Goal: Task Accomplishment & Management: Manage account settings

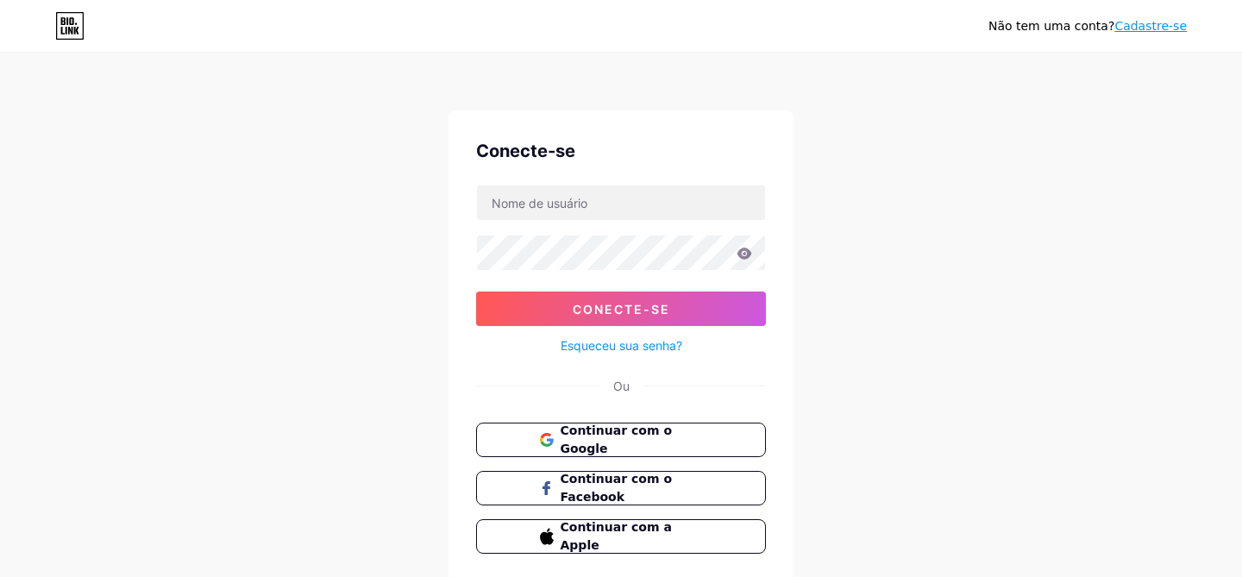
click at [552, 205] on input "text" at bounding box center [621, 202] width 288 height 35
click at [387, 366] on div "Não tem uma conta? Cadastre-se Conecte-se Conecte-se Esqueceu sua senha? Ou Con…" at bounding box center [621, 318] width 1242 height 637
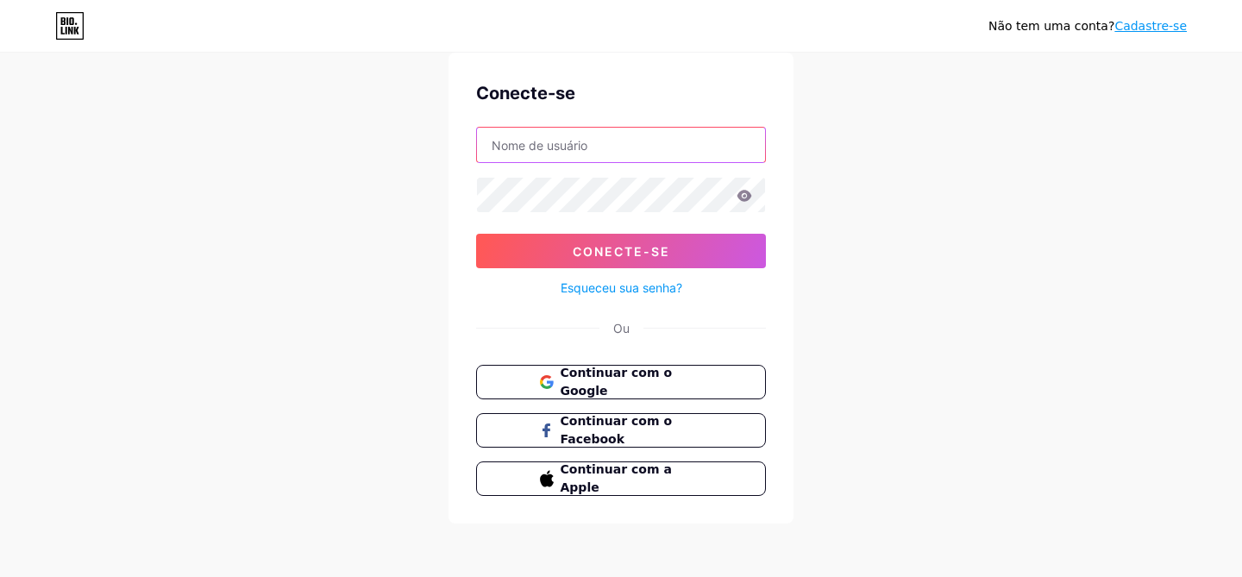
click at [536, 150] on input "text" at bounding box center [621, 145] width 288 height 35
click at [1166, 30] on font "Cadastre-se" at bounding box center [1151, 26] width 72 height 14
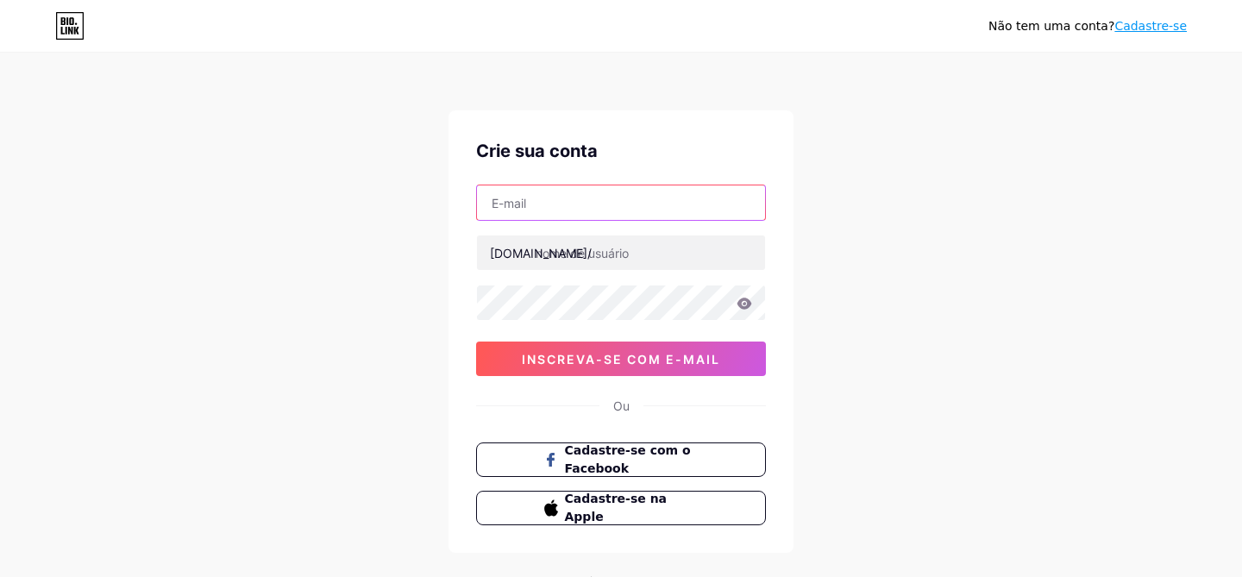
click at [525, 216] on input "text" at bounding box center [621, 202] width 288 height 35
paste input "[EMAIL_ADDRESS][DOMAIN_NAME]"
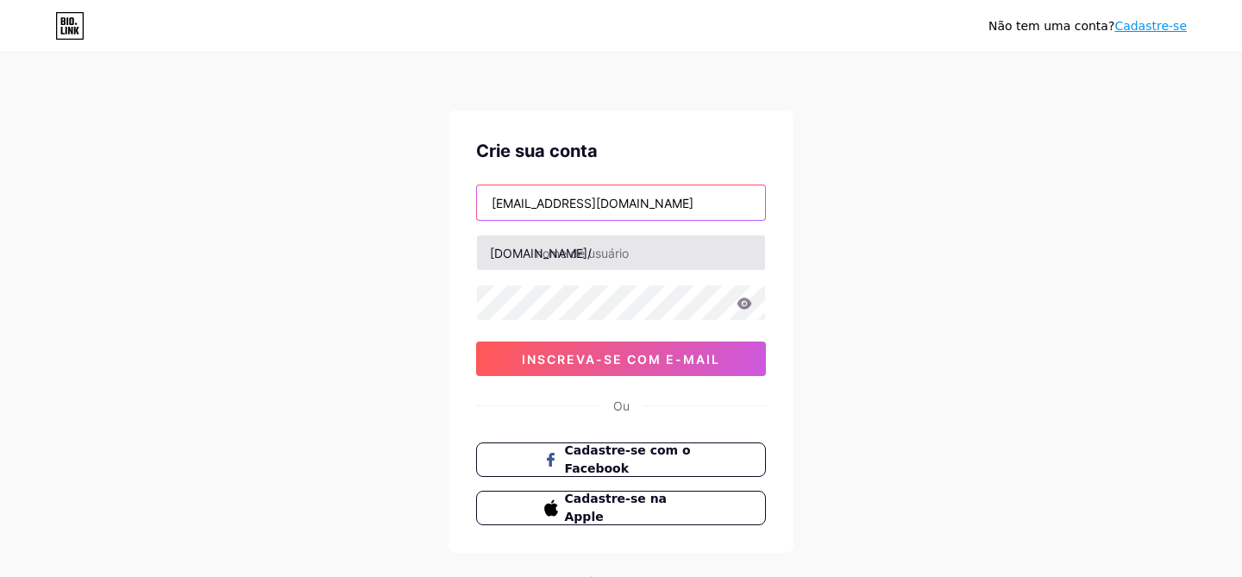
type input "[EMAIL_ADDRESS][DOMAIN_NAME]"
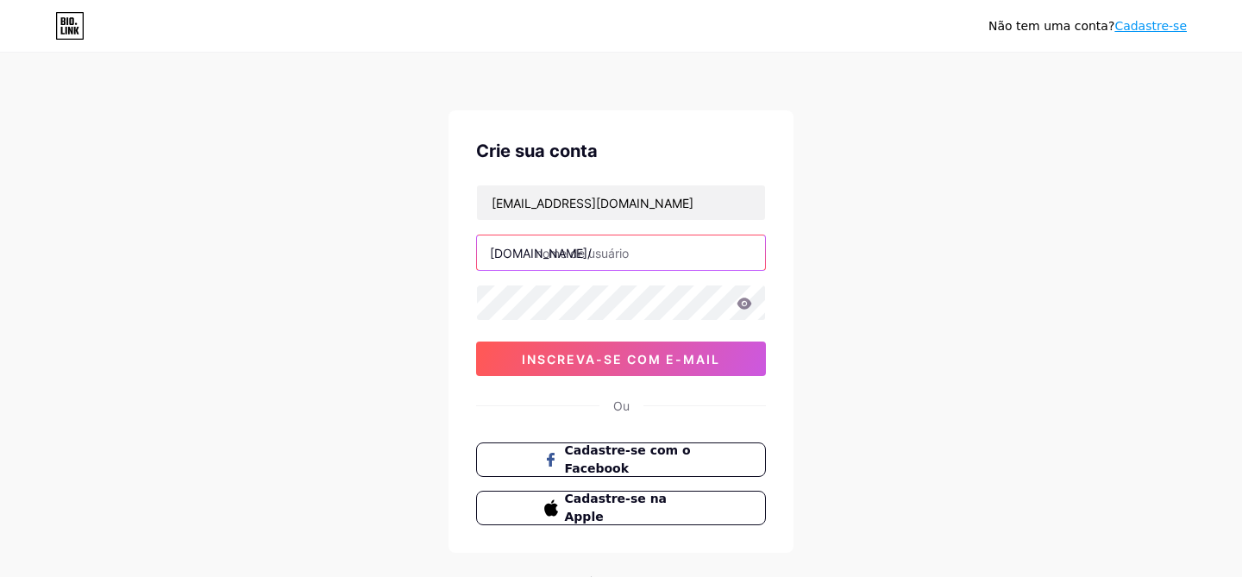
click at [639, 255] on input "text" at bounding box center [621, 253] width 288 height 35
type input "cmovic"
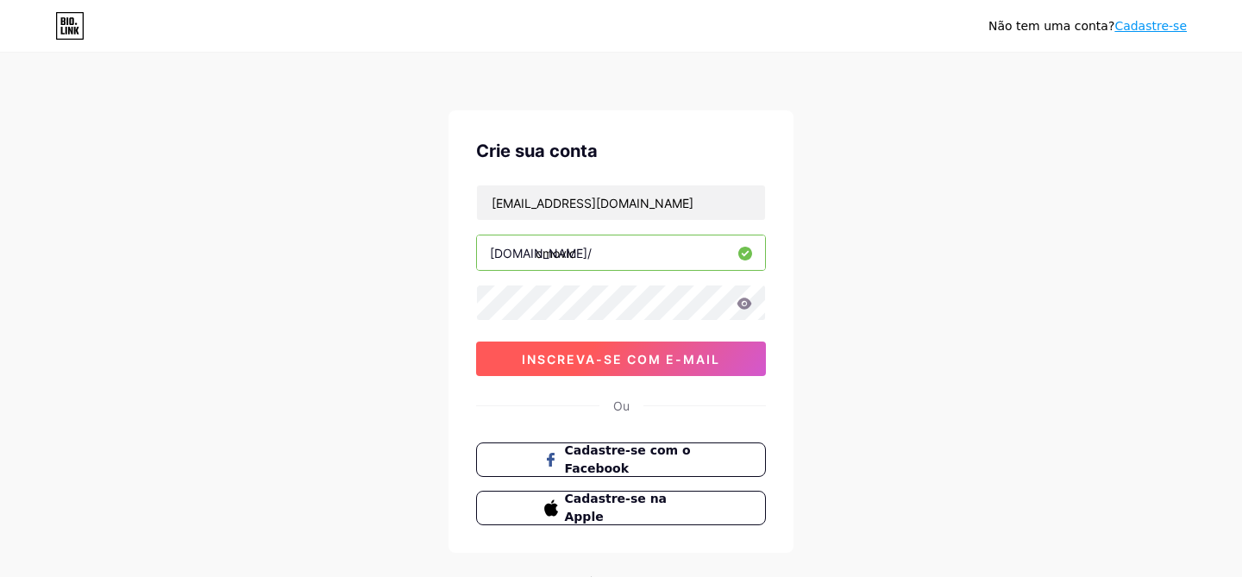
click at [560, 364] on font "inscreva-se com e-mail" at bounding box center [621, 359] width 198 height 15
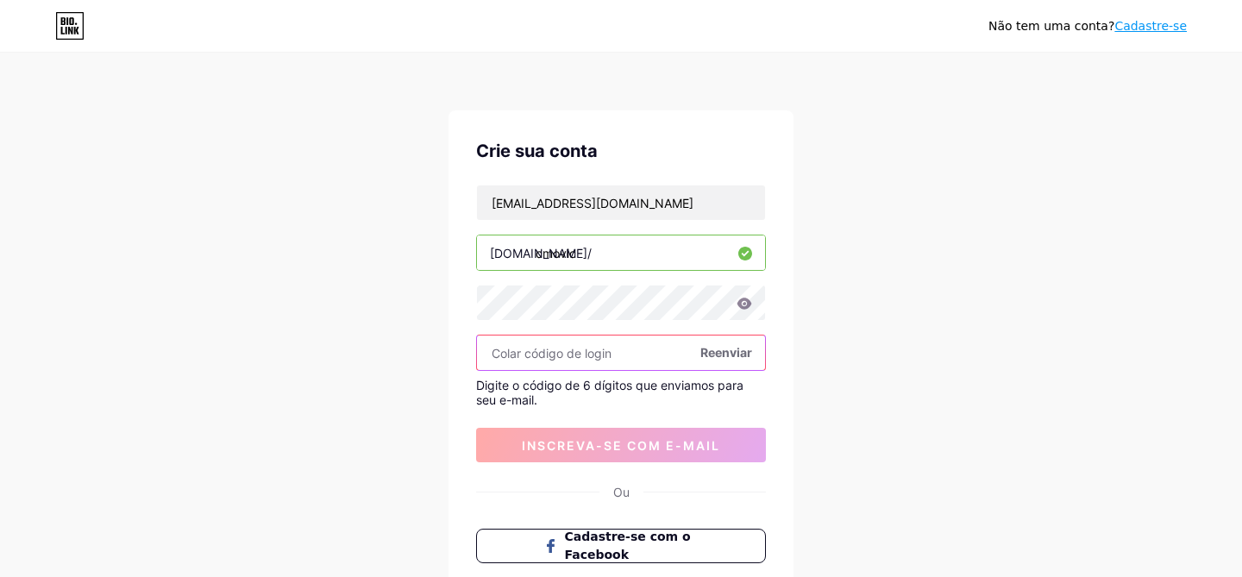
paste input "437139"
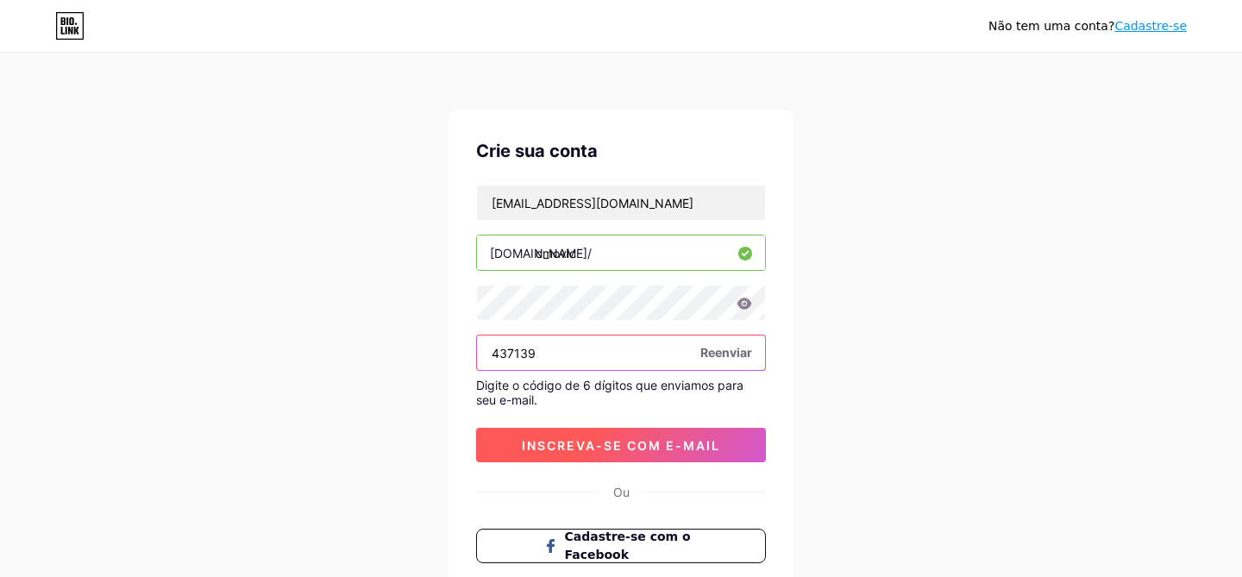
type input "437139"
click at [551, 444] on font "inscreva-se com e-mail" at bounding box center [621, 445] width 198 height 15
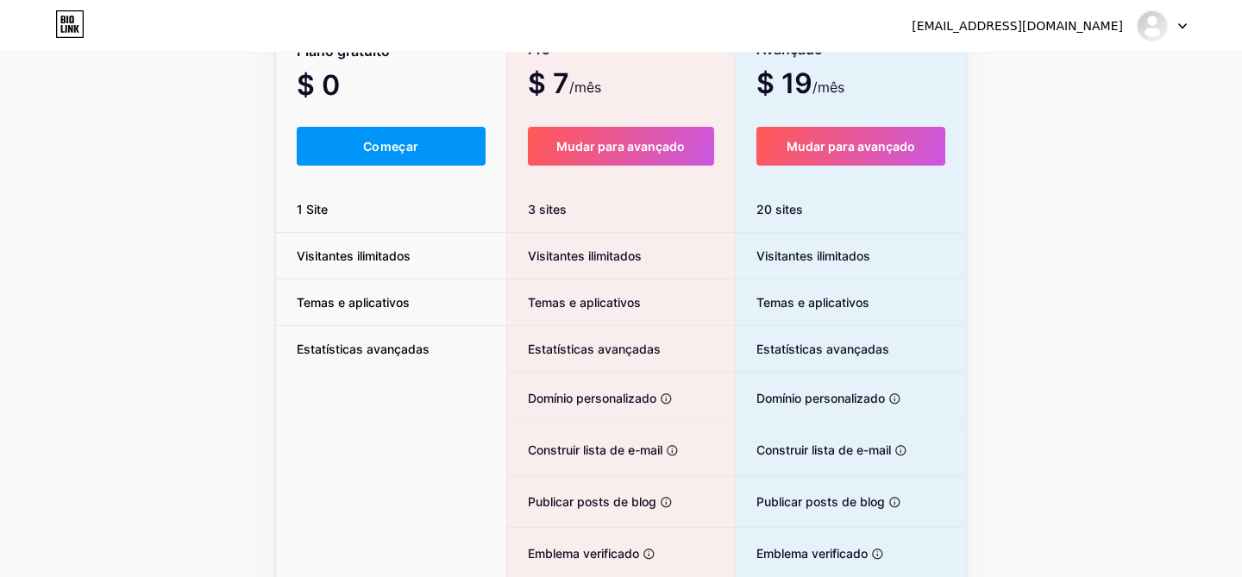
scroll to position [140, 0]
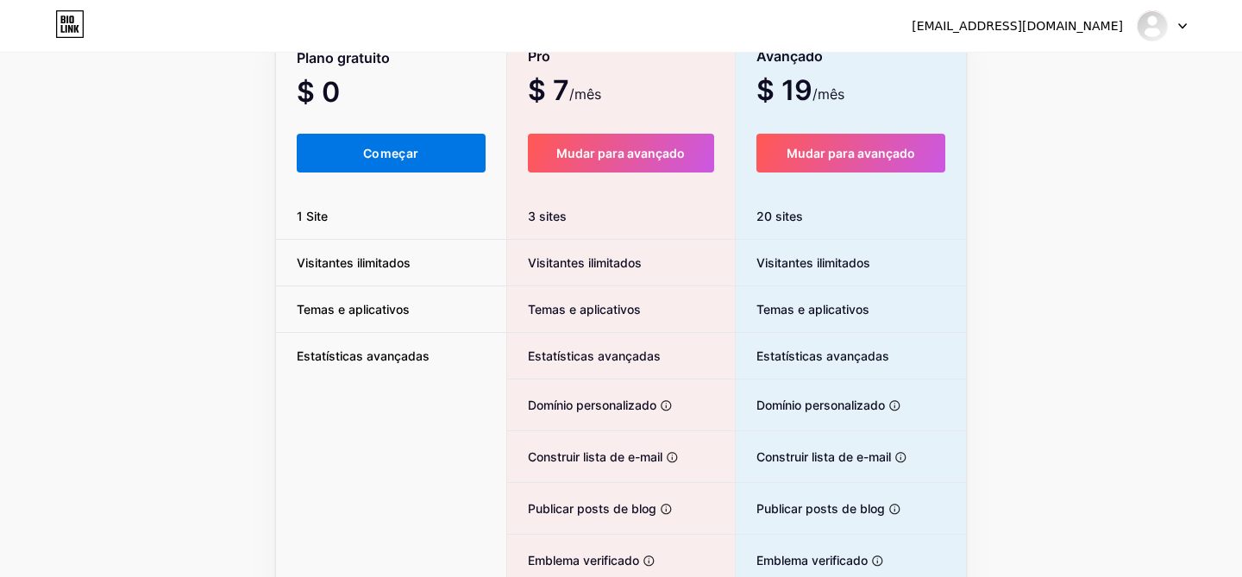
click at [337, 144] on button "Começar" at bounding box center [391, 153] width 189 height 39
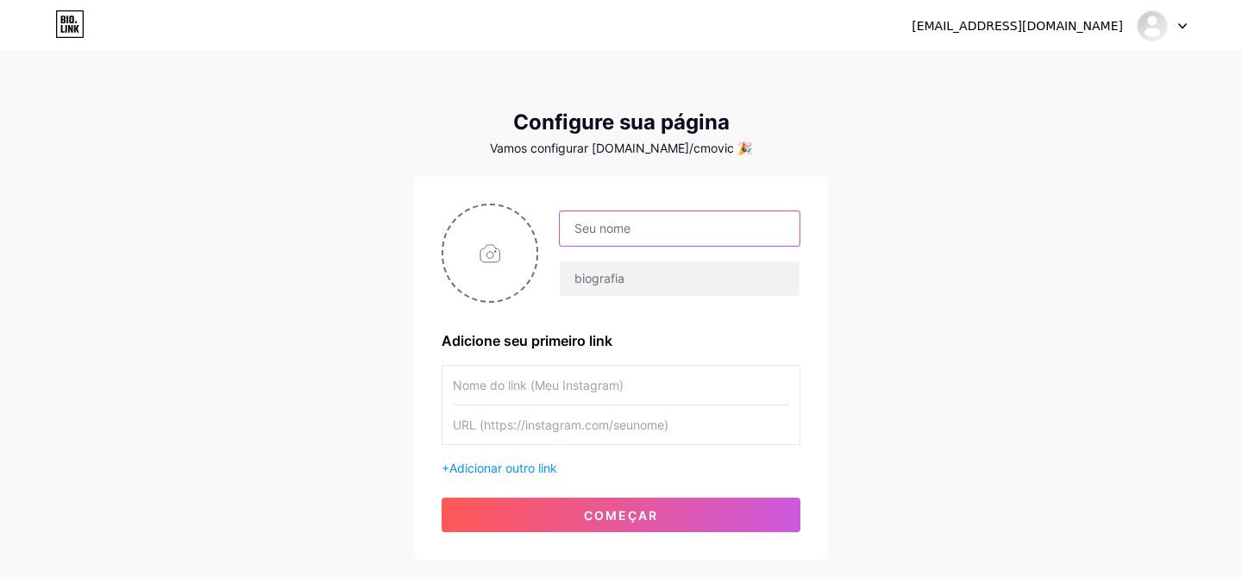
click at [638, 225] on input "text" at bounding box center [680, 228] width 240 height 35
click at [925, 198] on div "[EMAIL_ADDRESS][DOMAIN_NAME] Painel Sair Configure sua página Vamos configurar …" at bounding box center [621, 307] width 1242 height 615
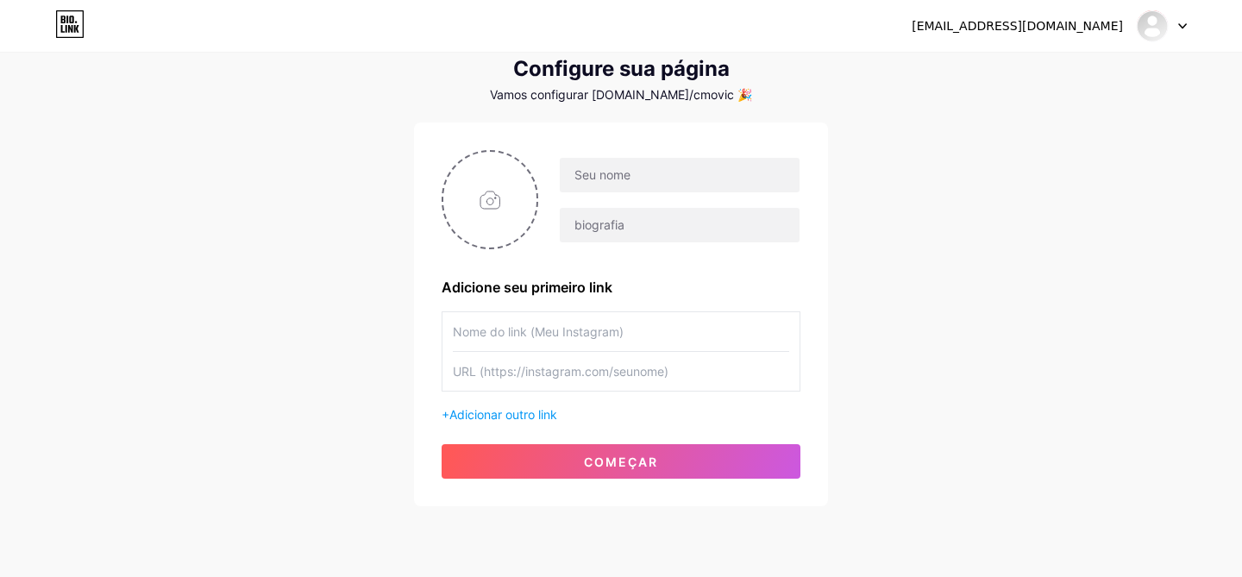
scroll to position [107, 0]
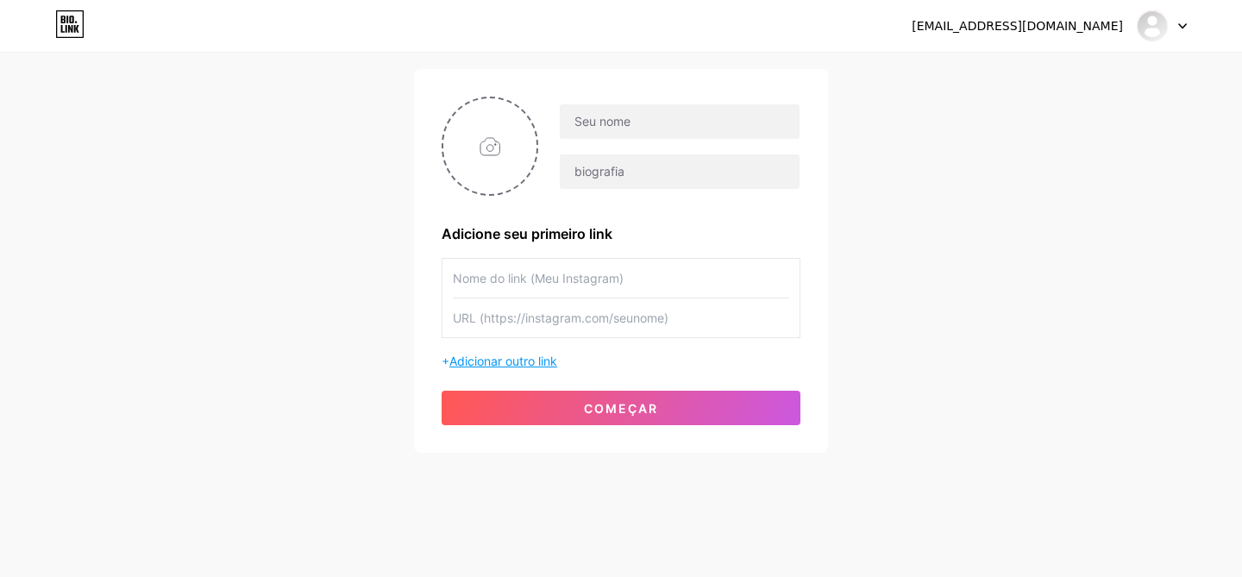
click at [531, 364] on font "Adicionar outro link" at bounding box center [503, 361] width 108 height 15
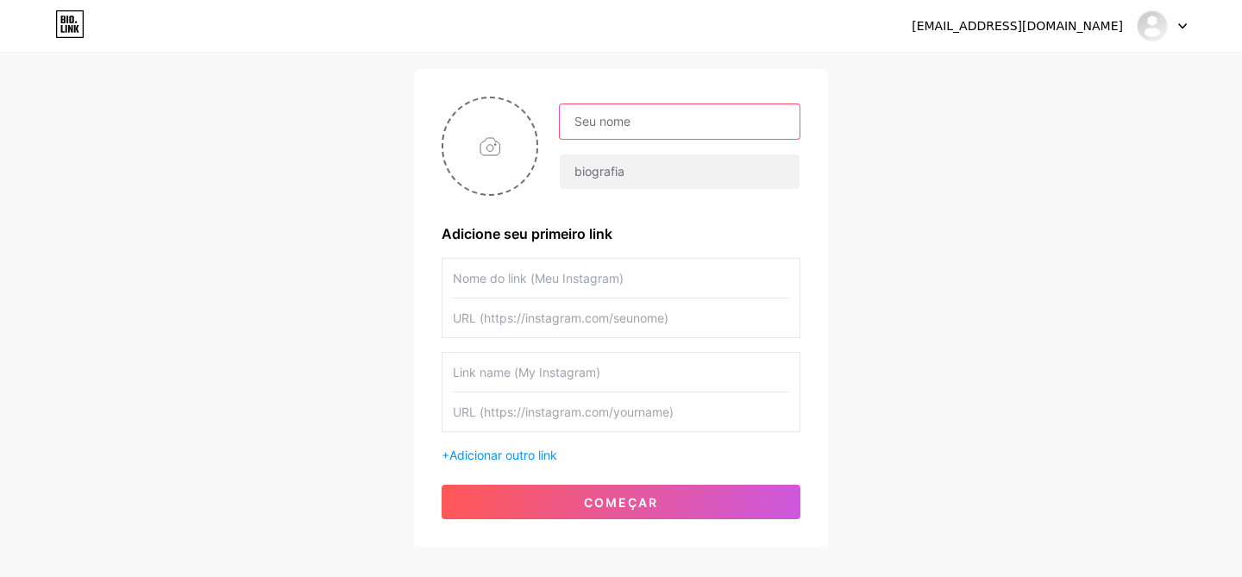
click at [615, 128] on input "text" at bounding box center [680, 121] width 240 height 35
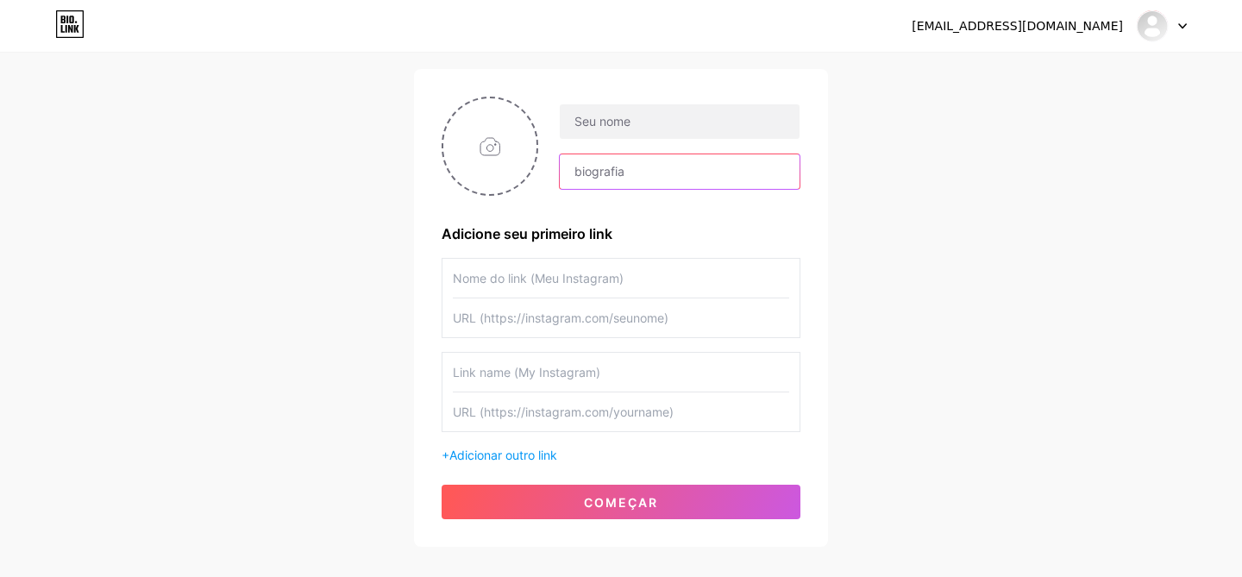
click at [571, 182] on input "text" at bounding box center [680, 171] width 240 height 35
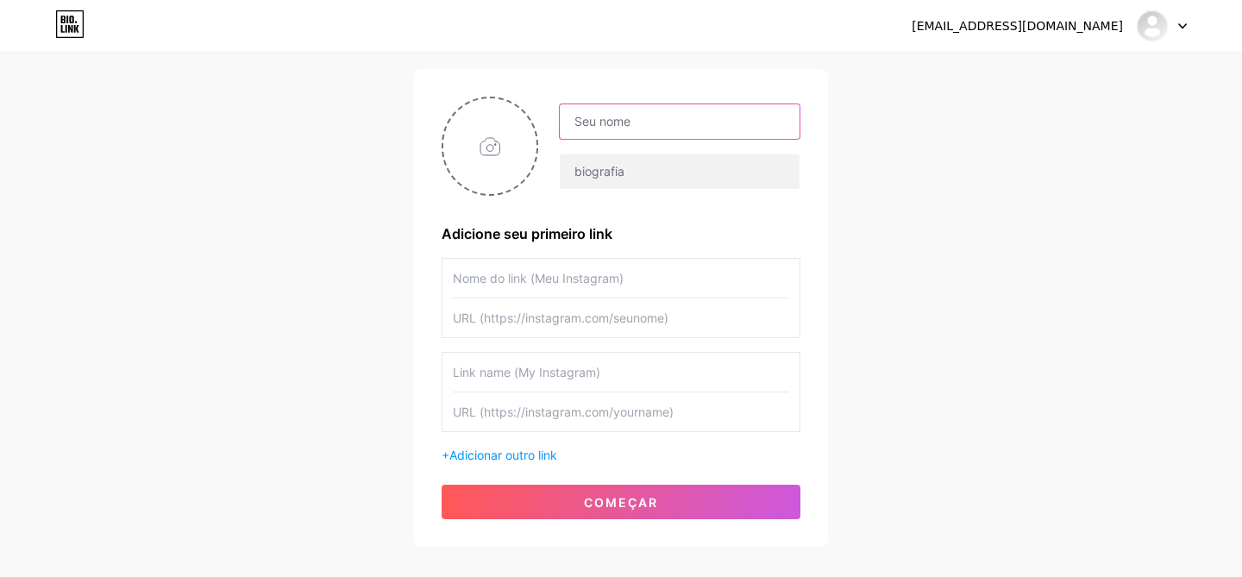
click at [603, 130] on input "text" at bounding box center [680, 121] width 240 height 35
type input "CONGRESSO VOCACIOCAL BRASIL"
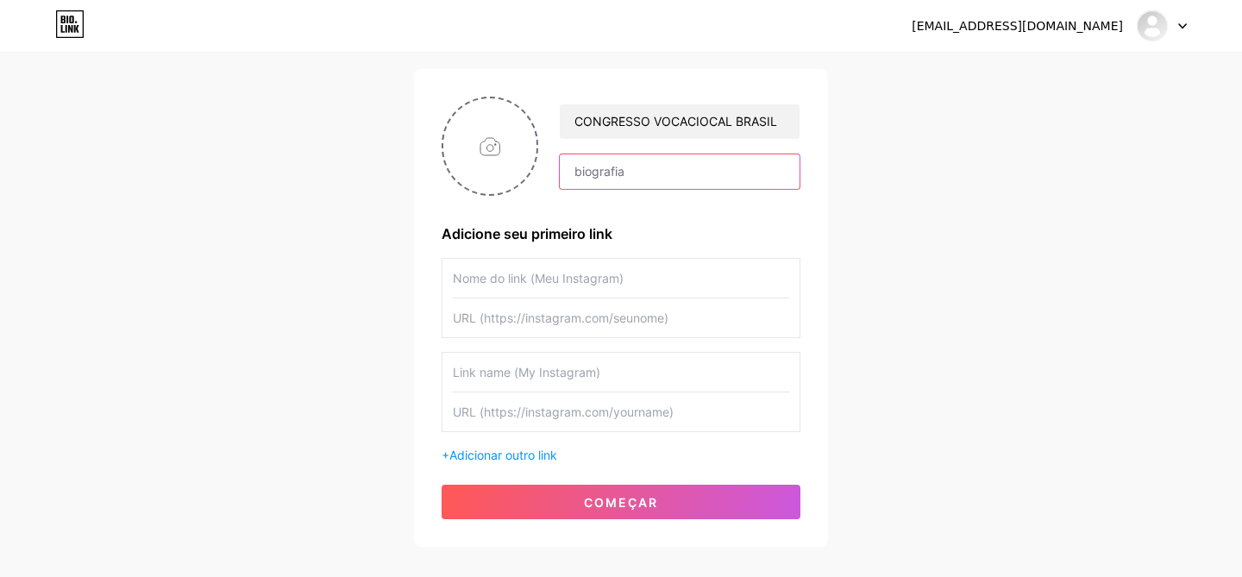
click at [706, 170] on input "text" at bounding box center [680, 171] width 240 height 35
click at [1185, 23] on icon at bounding box center [1182, 26] width 9 height 6
click at [878, 85] on div "[EMAIL_ADDRESS][DOMAIN_NAME] Painel Sair Configure sua página Vamos configurar …" at bounding box center [621, 247] width 1242 height 709
click at [578, 278] on input "text" at bounding box center [621, 278] width 336 height 39
